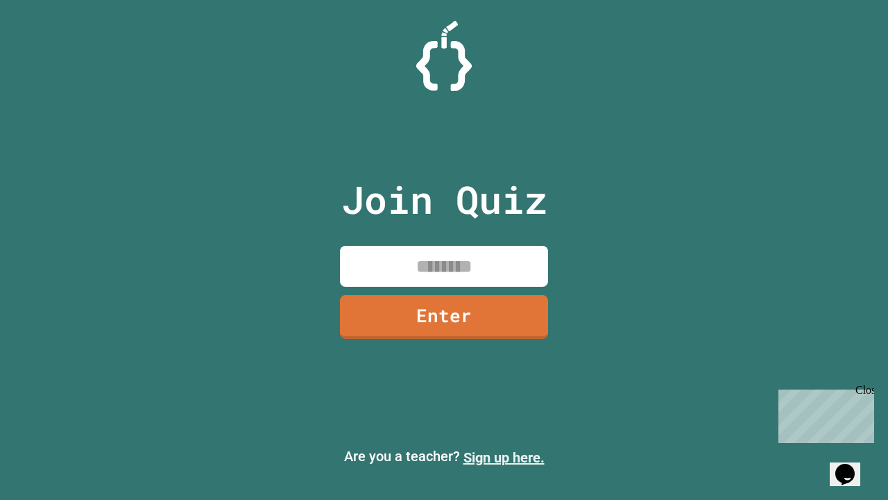
click at [504, 457] on link "Sign up here." at bounding box center [504, 457] width 81 height 17
